Goal: Check status

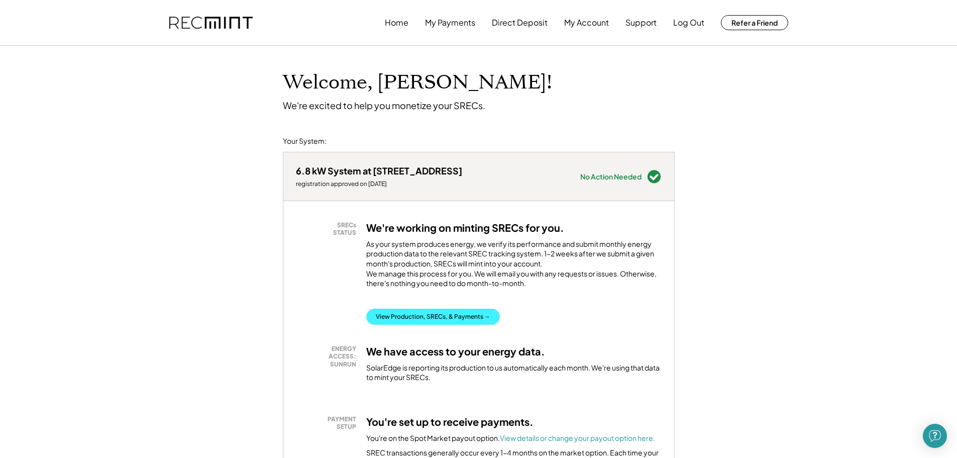
click at [427, 321] on button "View Production, SRECs, & Payments →" at bounding box center [433, 316] width 134 height 16
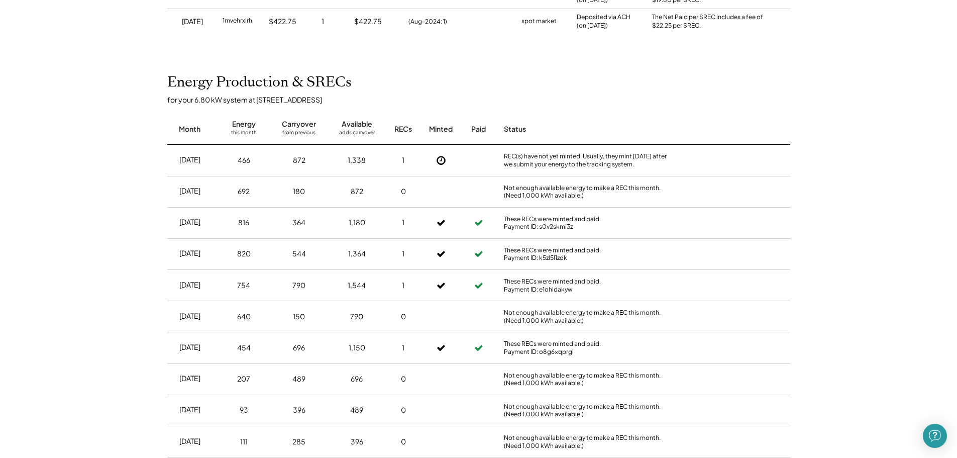
scroll to position [402, 0]
